Goal: Transaction & Acquisition: Purchase product/service

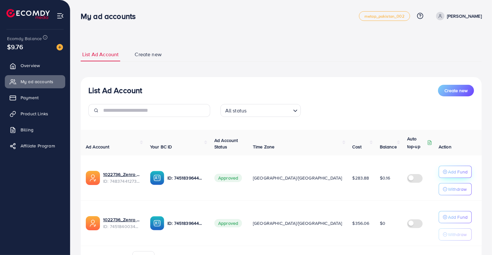
click at [454, 177] on button "Add Fund" at bounding box center [454, 172] width 33 height 12
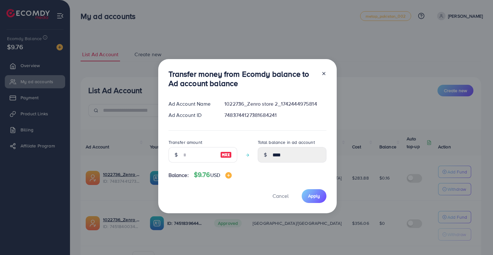
click at [223, 154] on img at bounding box center [226, 155] width 12 height 8
type input "*"
type input "****"
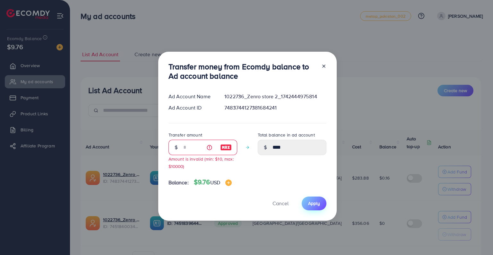
click at [319, 208] on button "Apply" at bounding box center [314, 204] width 25 height 14
click at [284, 202] on span "Cancel" at bounding box center [281, 203] width 16 height 7
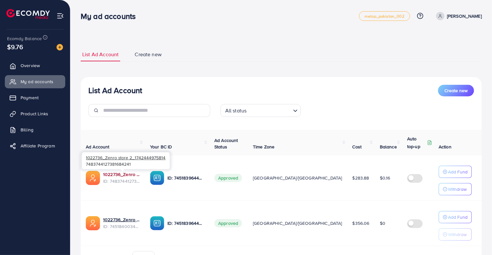
click at [120, 175] on link "1022736_Zenro store 2_1742444975814" at bounding box center [121, 174] width 37 height 6
click at [43, 99] on link "Payment" at bounding box center [35, 97] width 60 height 13
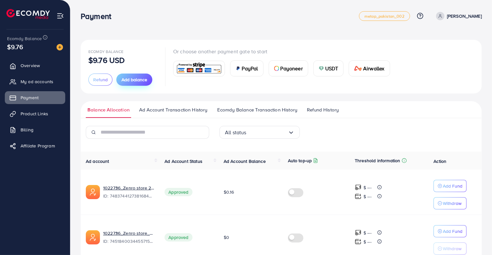
click at [145, 84] on button "Add balance" at bounding box center [134, 80] width 36 height 12
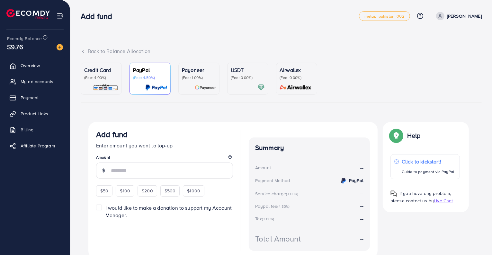
click at [241, 76] on p "(Fee: 0.00%)" at bounding box center [248, 77] width 34 height 5
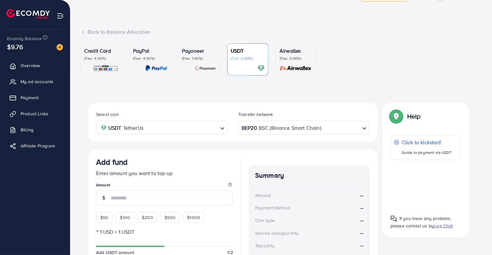
scroll to position [22, 0]
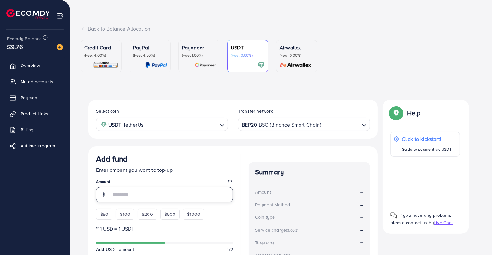
click at [136, 198] on input "number" at bounding box center [172, 194] width 122 height 15
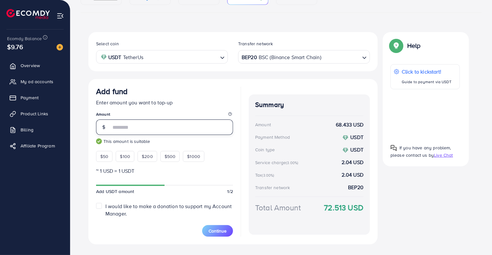
scroll to position [103, 0]
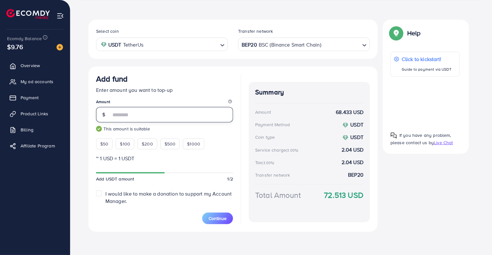
type input "*"
click at [227, 144] on div "$50 $100 $200 $500 $1000" at bounding box center [162, 142] width 132 height 14
click at [160, 117] on input "**" at bounding box center [172, 114] width 122 height 15
type input "**"
click at [265, 46] on div "BEP20 BSC (Binance Smart Chain)" at bounding box center [300, 43] width 120 height 11
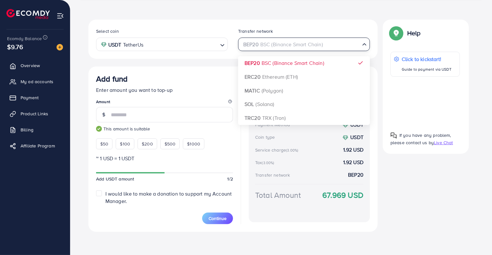
click at [283, 47] on input "Search for option" at bounding box center [300, 45] width 119 height 10
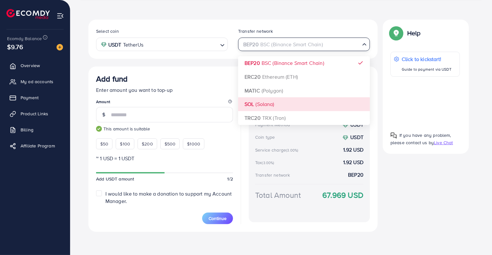
click at [199, 42] on input "Search for option" at bounding box center [181, 45] width 72 height 10
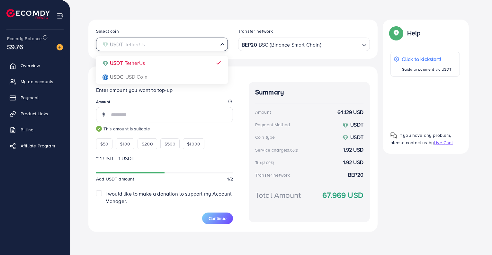
click at [199, 42] on input "Search for option" at bounding box center [158, 45] width 119 height 10
click at [264, 42] on div "BEP20 BSC (Binance Smart Chain)" at bounding box center [300, 43] width 120 height 11
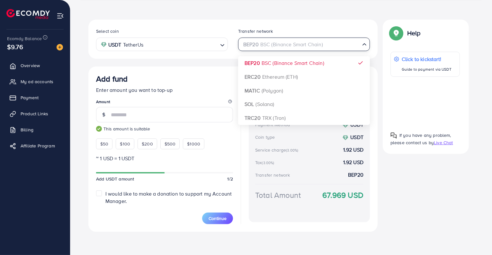
click at [273, 67] on div "Select coin USDT TetherUs Loading... Transfer network BEP20 BSC (Binance Smart …" at bounding box center [232, 126] width 289 height 212
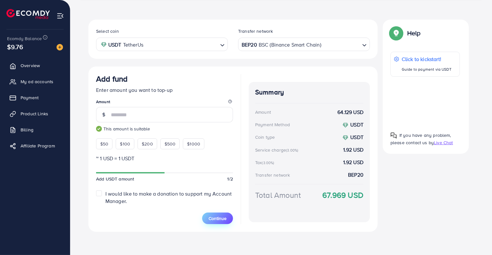
click at [219, 219] on span "Continue" at bounding box center [217, 218] width 18 height 6
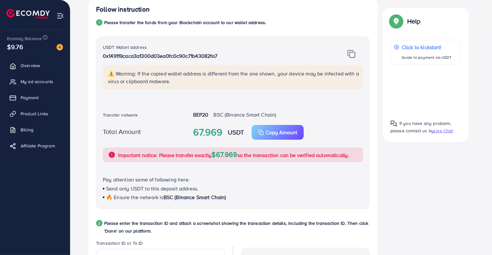
scroll to position [132, 0]
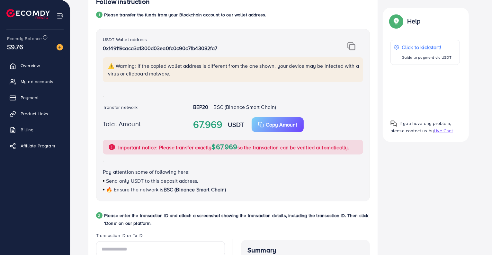
click at [353, 45] on img at bounding box center [351, 46] width 8 height 8
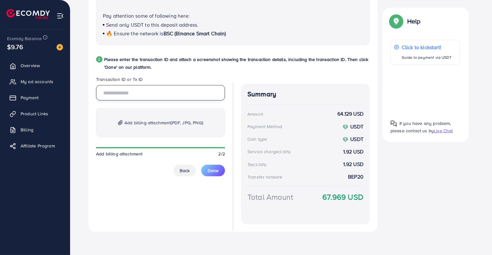
click at [150, 97] on input "text" at bounding box center [160, 92] width 129 height 15
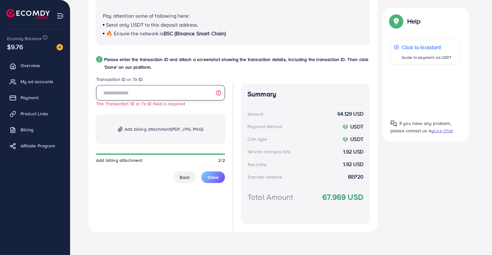
click at [146, 92] on input "text" at bounding box center [160, 92] width 129 height 15
paste input "**********"
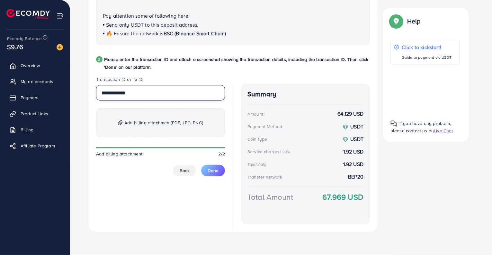
type input "**********"
click at [191, 130] on p "Add billing attachment (PDF, JPG, PNG)" at bounding box center [160, 122] width 129 height 29
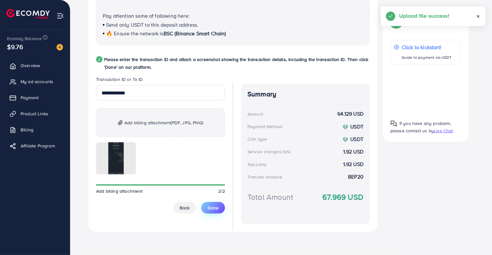
click at [210, 171] on div at bounding box center [160, 158] width 129 height 32
click at [214, 207] on span "Done" at bounding box center [212, 208] width 11 height 6
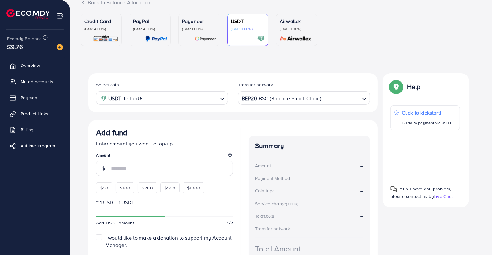
scroll to position [101, 0]
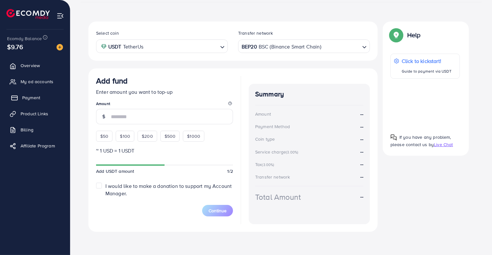
click at [39, 95] on span "Payment" at bounding box center [31, 97] width 18 height 6
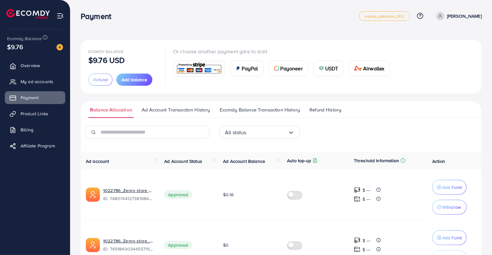
scroll to position [29, 0]
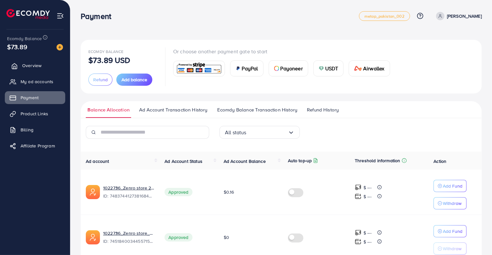
click at [44, 66] on link "Overview" at bounding box center [35, 65] width 60 height 13
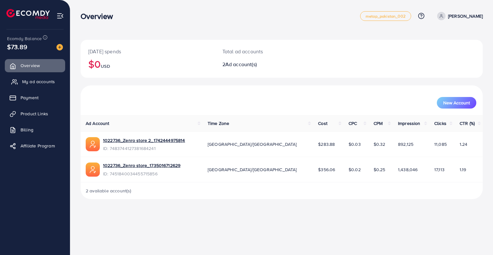
click at [42, 84] on span "My ad accounts" at bounding box center [38, 81] width 33 height 6
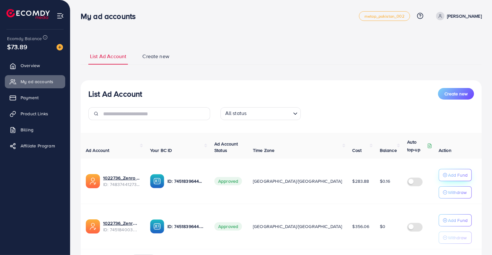
click at [459, 174] on p "Add Fund" at bounding box center [458, 175] width 20 height 8
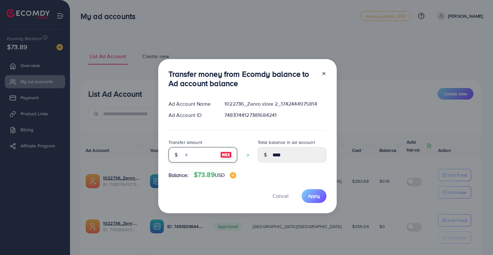
click at [188, 156] on input "number" at bounding box center [199, 154] width 32 height 15
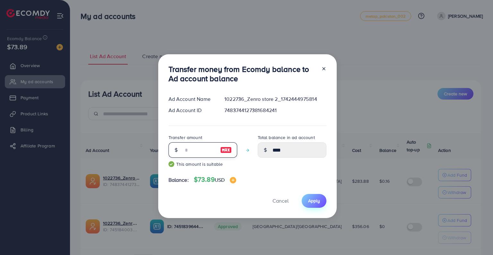
type input "**"
click at [313, 200] on span "Apply" at bounding box center [314, 201] width 12 height 6
click at [314, 199] on span "Apply" at bounding box center [314, 201] width 12 height 6
click at [324, 67] on icon at bounding box center [324, 68] width 5 height 5
